Goal: Book appointment/travel/reservation

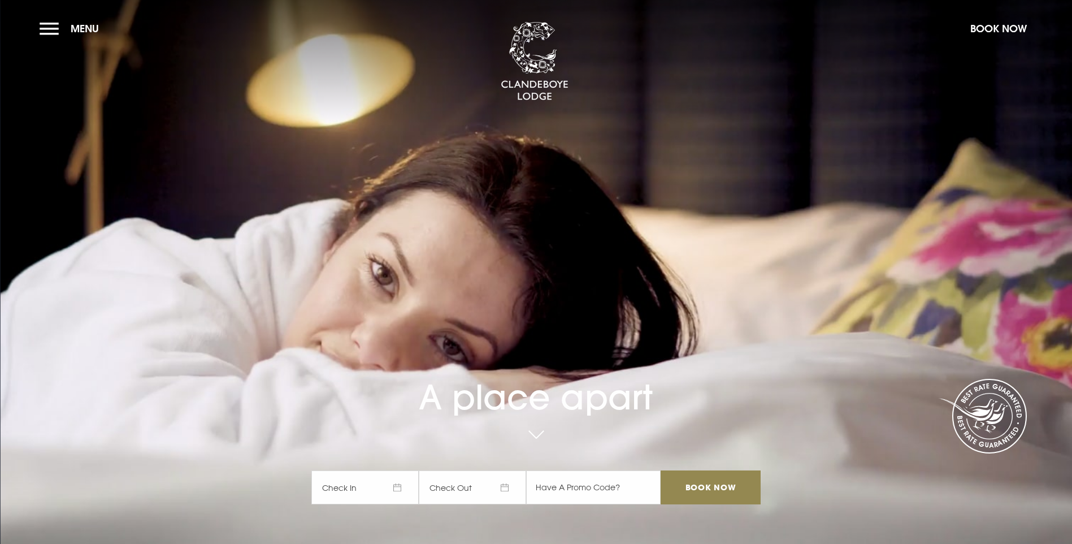
click at [404, 470] on span "Check In" at bounding box center [365, 487] width 107 height 34
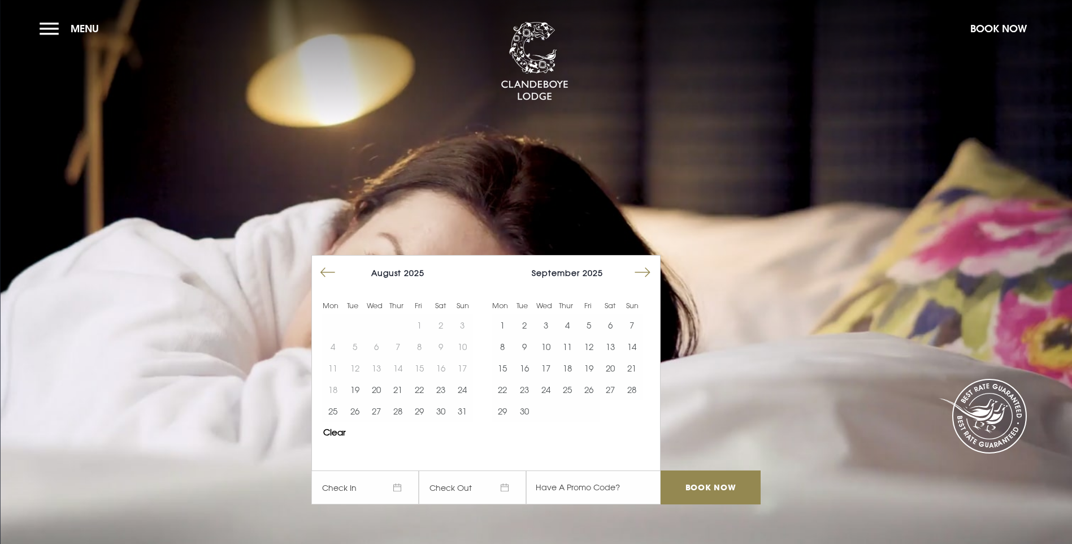
click at [646, 262] on button "Move forward to switch to the next month." at bounding box center [642, 272] width 21 height 21
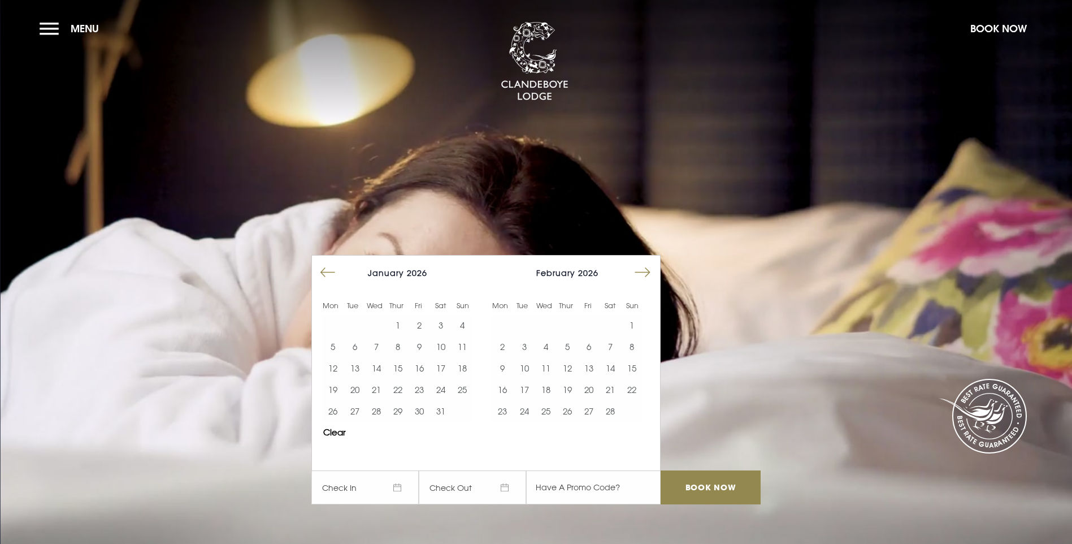
click at [646, 262] on button "Move forward to switch to the next month." at bounding box center [642, 272] width 21 height 21
click at [576, 379] on button "21" at bounding box center [567, 389] width 21 height 21
click at [633, 379] on button "24" at bounding box center [631, 389] width 21 height 21
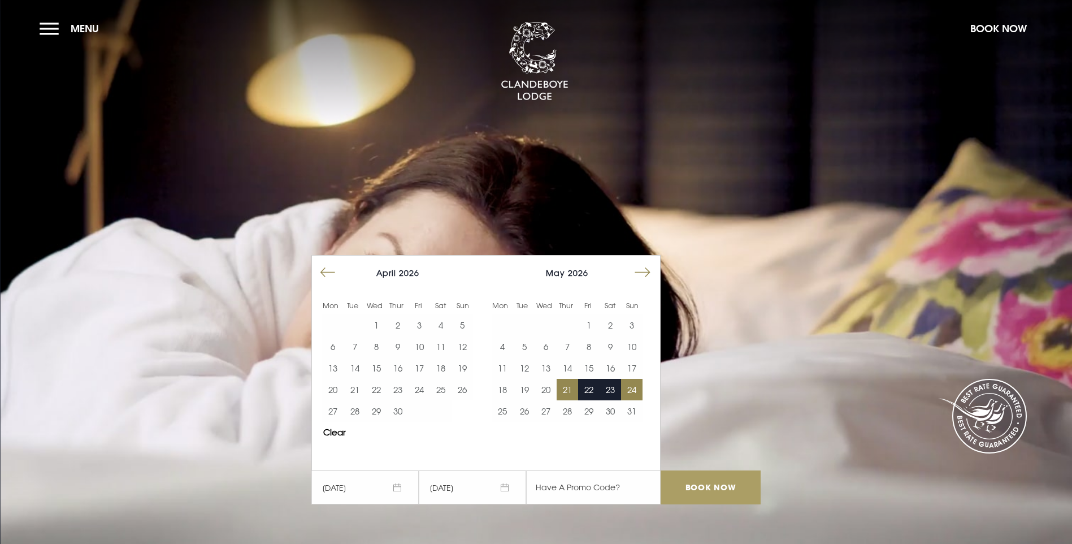
click at [721, 470] on input "Book Now" at bounding box center [711, 487] width 100 height 34
